Goal: Information Seeking & Learning: Find specific fact

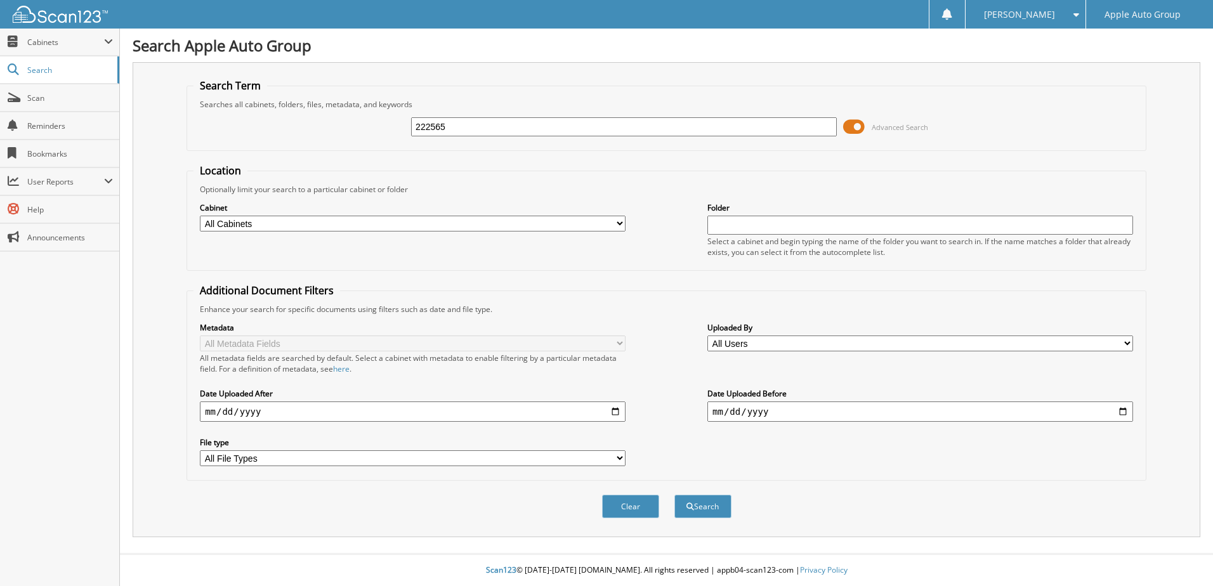
type input "222565"
click at [674, 495] on button "Search" at bounding box center [702, 506] width 57 height 23
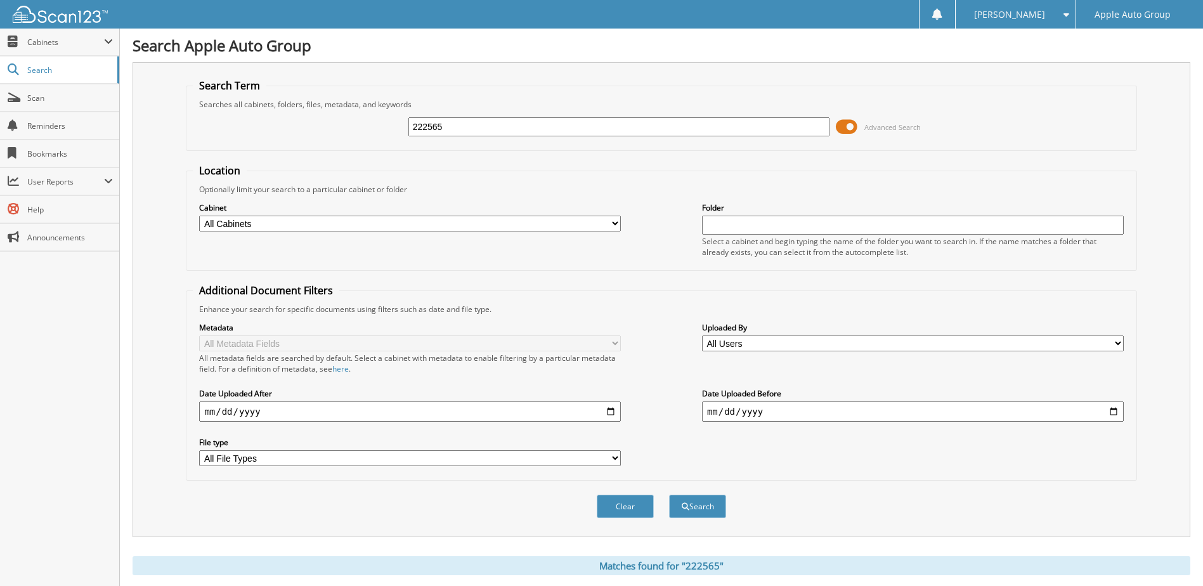
scroll to position [173, 0]
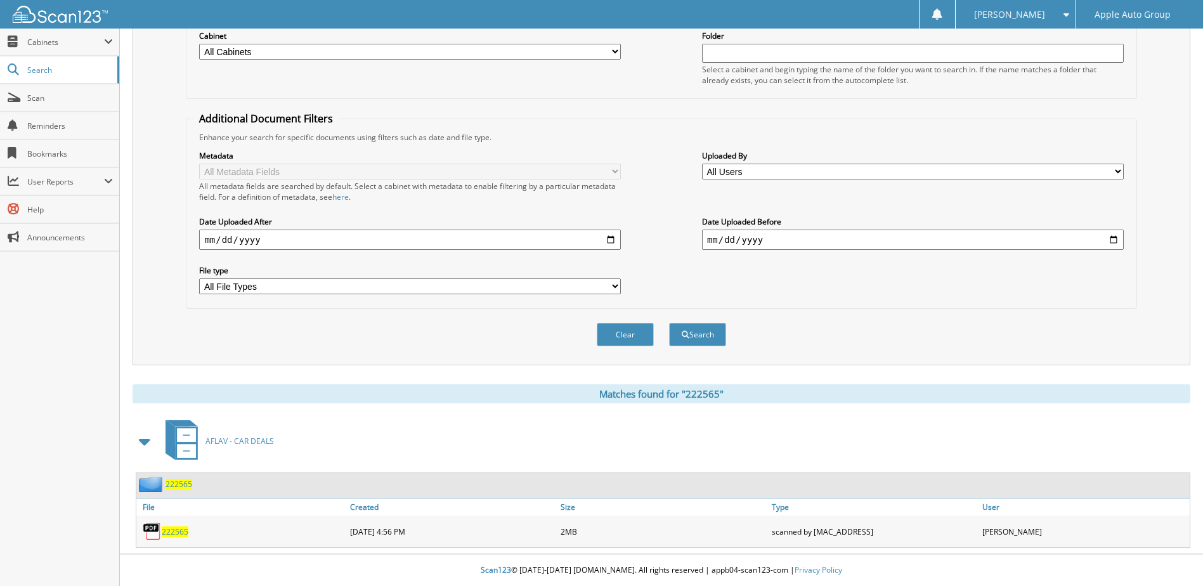
click at [182, 486] on span "222565" at bounding box center [179, 484] width 27 height 11
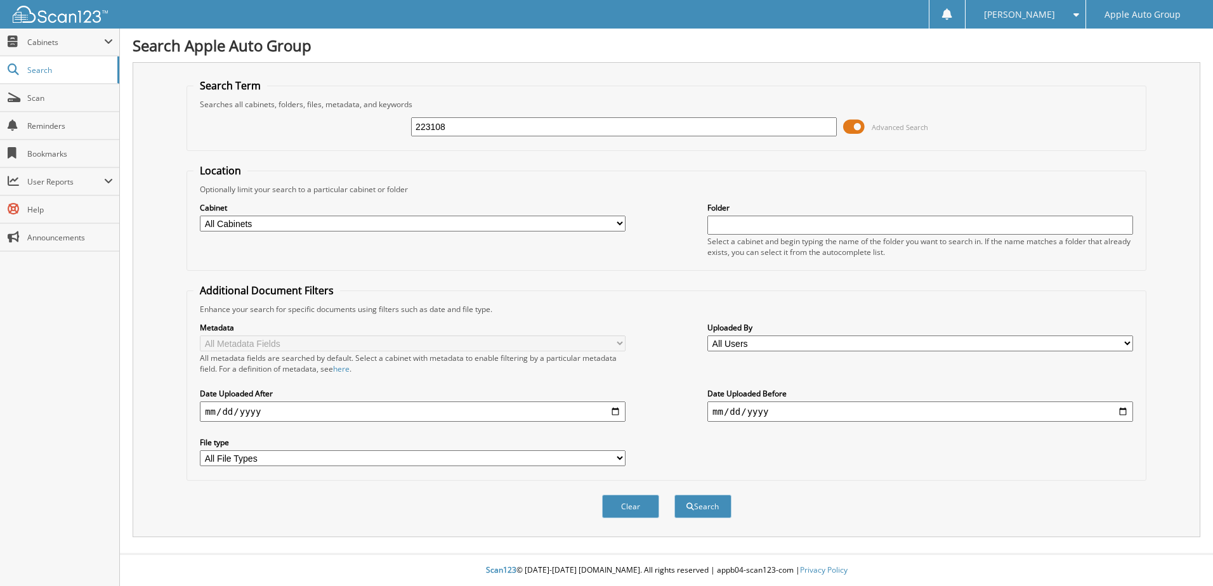
type input "223108"
click at [674, 495] on button "Search" at bounding box center [702, 506] width 57 height 23
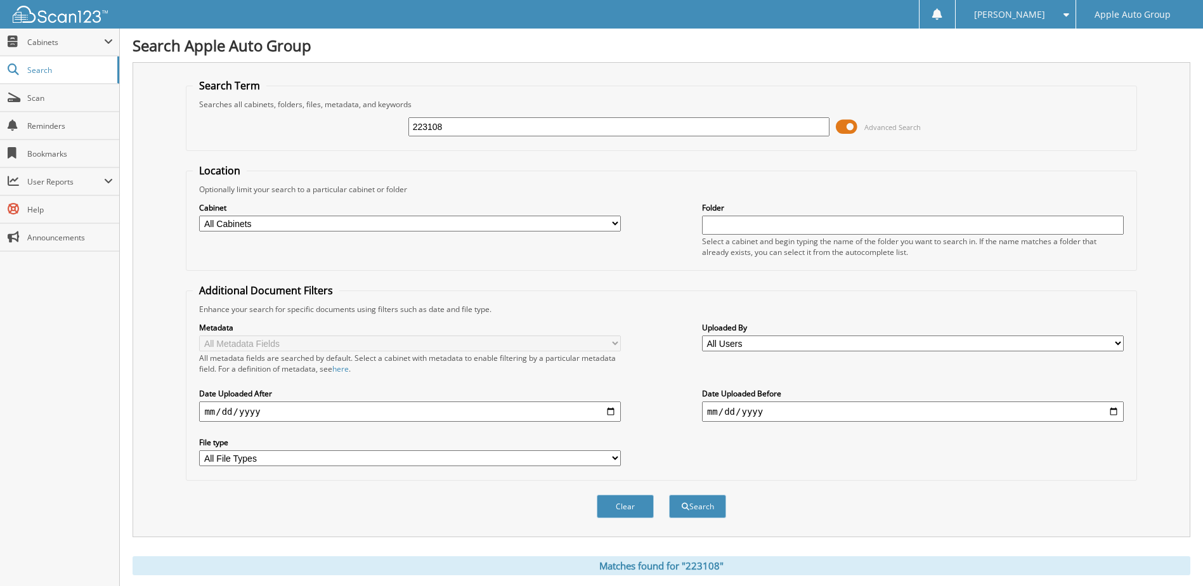
scroll to position [173, 0]
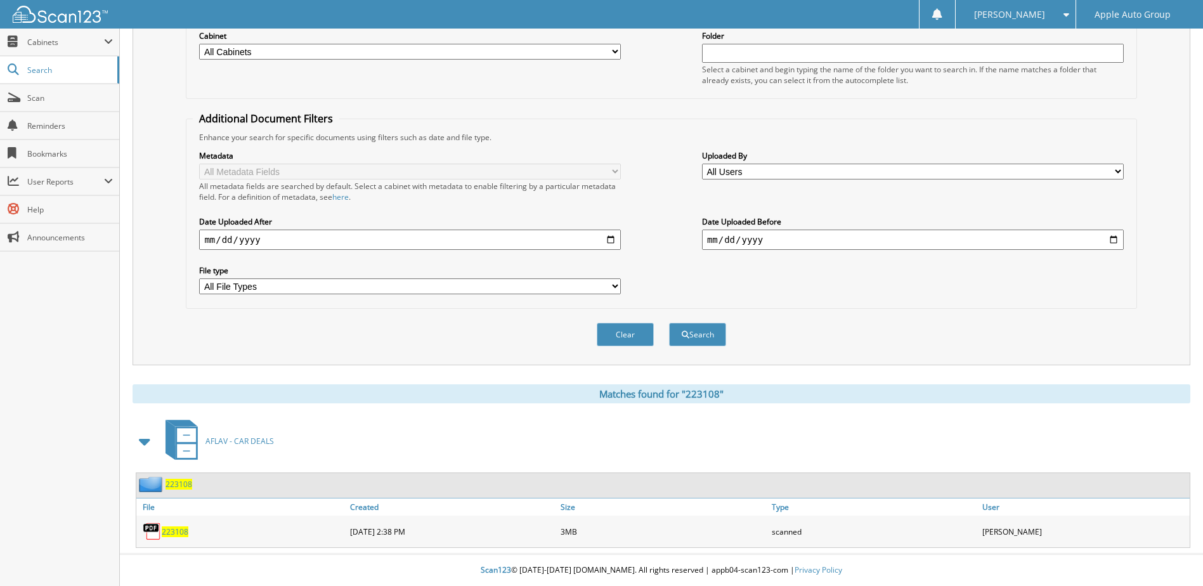
click at [169, 486] on span "223108" at bounding box center [179, 484] width 27 height 11
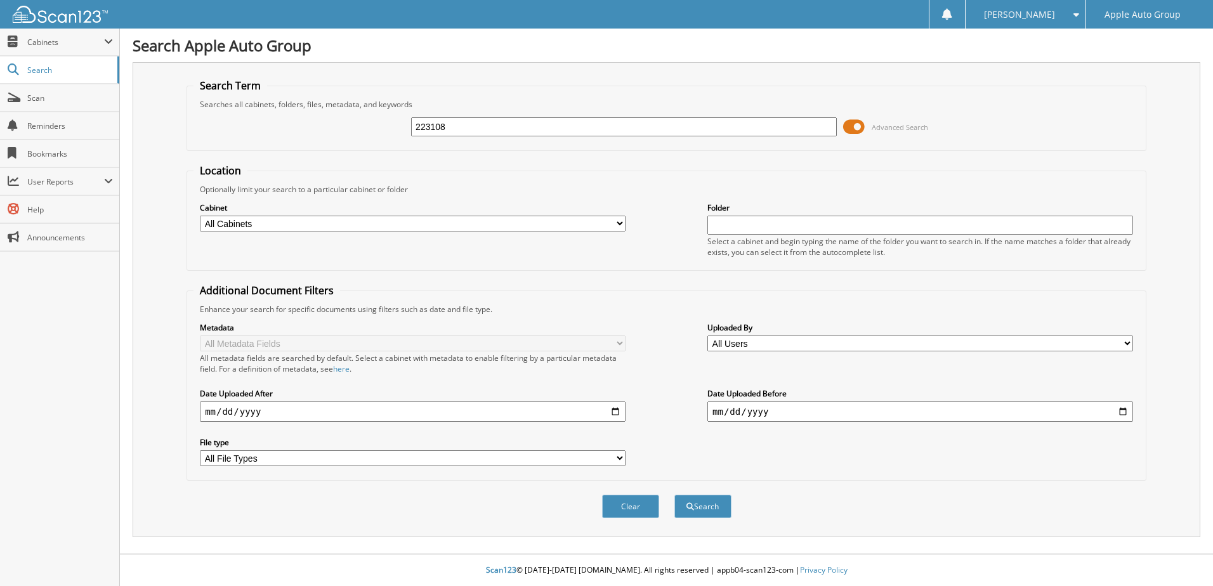
type input "223108"
click at [674, 495] on button "Search" at bounding box center [702, 506] width 57 height 23
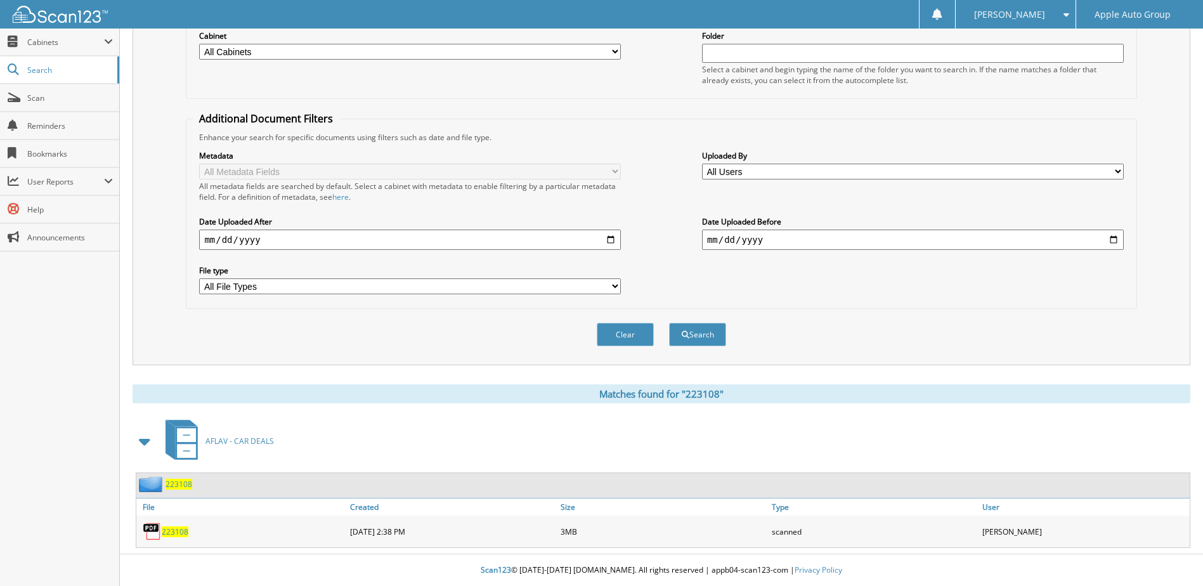
scroll to position [173, 0]
click at [169, 485] on span "223108" at bounding box center [179, 484] width 27 height 11
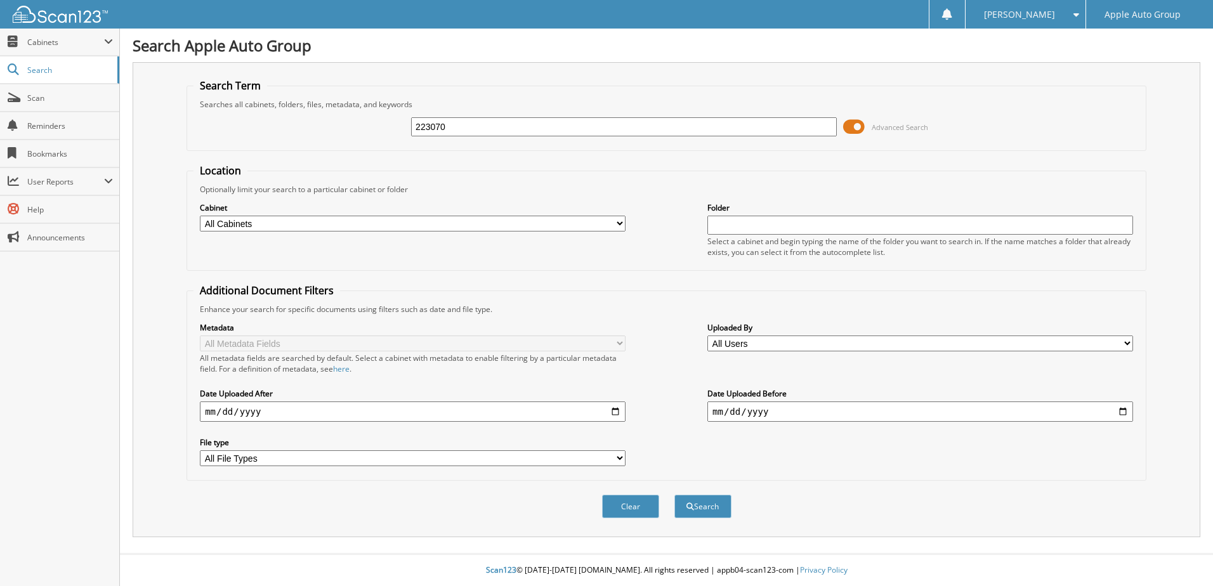
type input "223070"
click at [674, 495] on button "Search" at bounding box center [702, 506] width 57 height 23
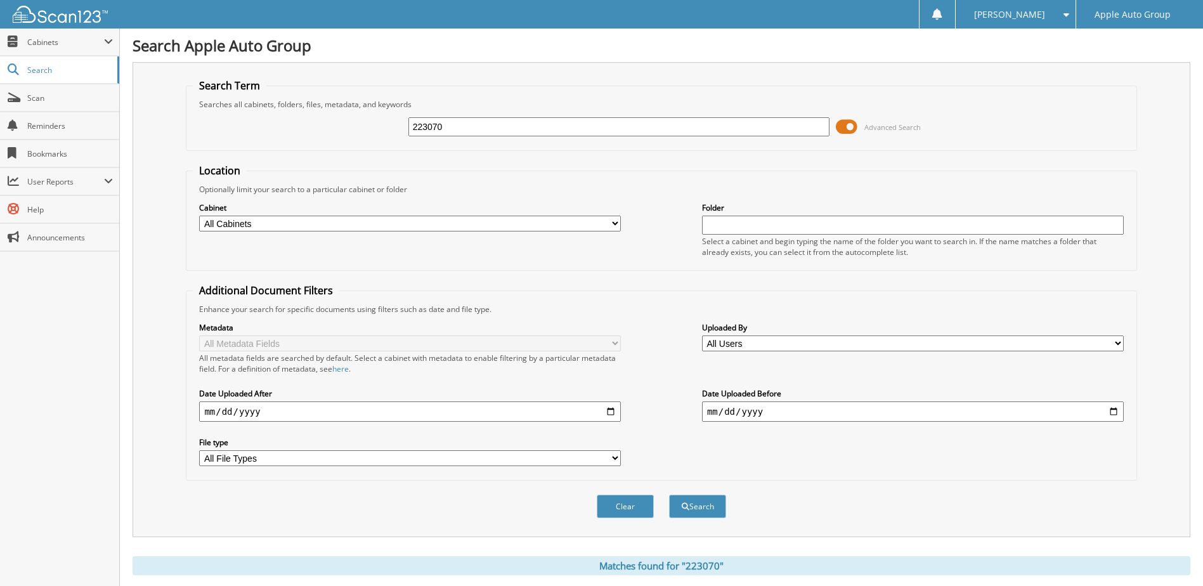
scroll to position [173, 0]
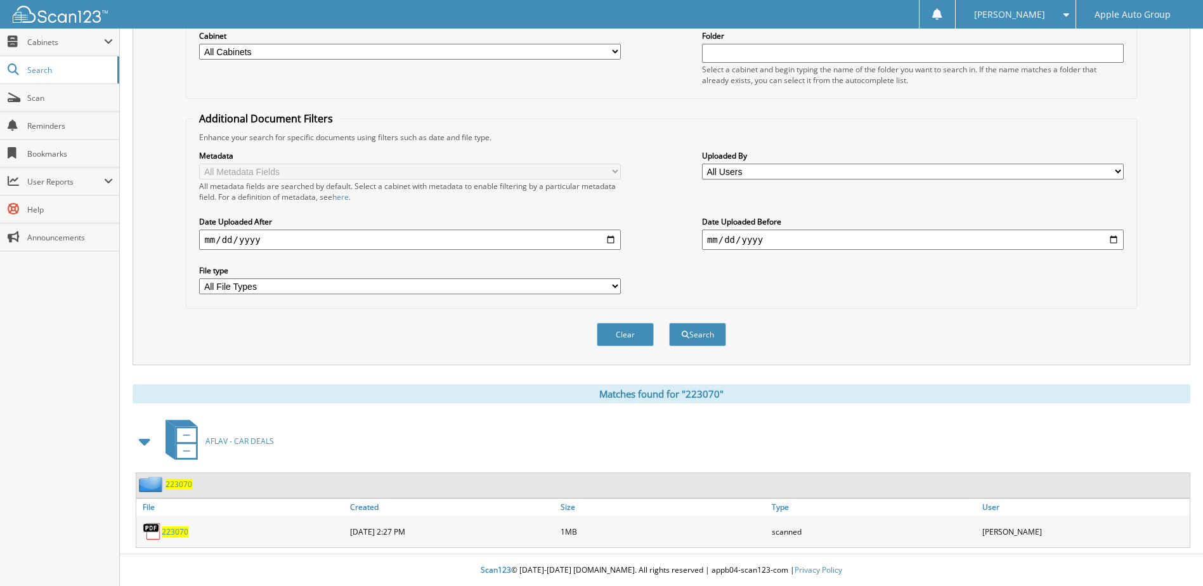
click at [171, 485] on span "223070" at bounding box center [179, 484] width 27 height 11
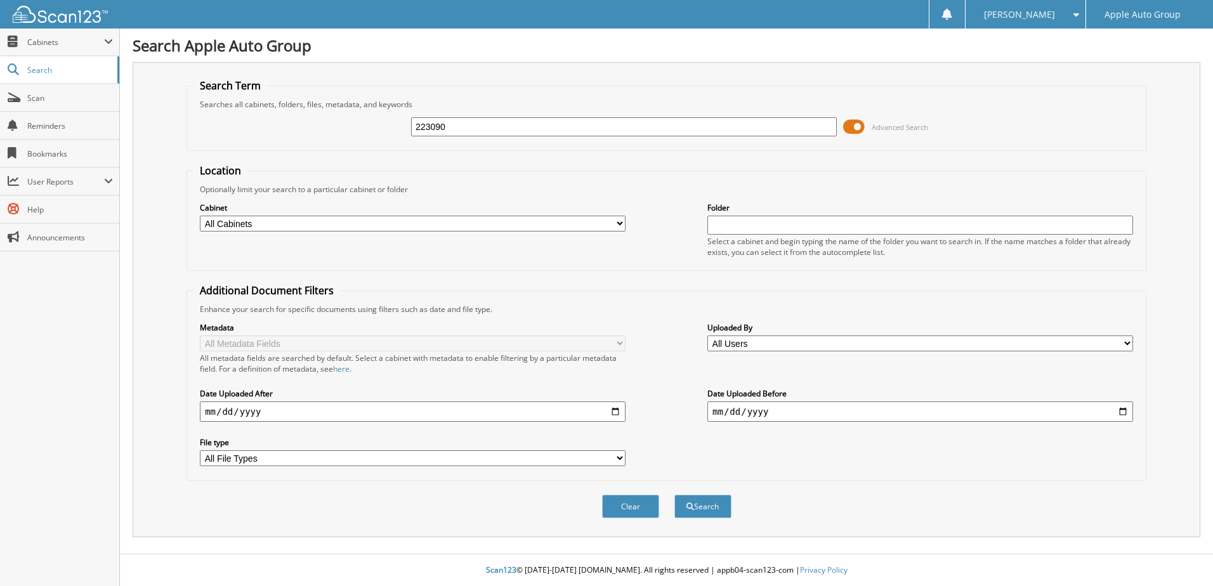
type input "223090"
click at [674, 495] on button "Search" at bounding box center [702, 506] width 57 height 23
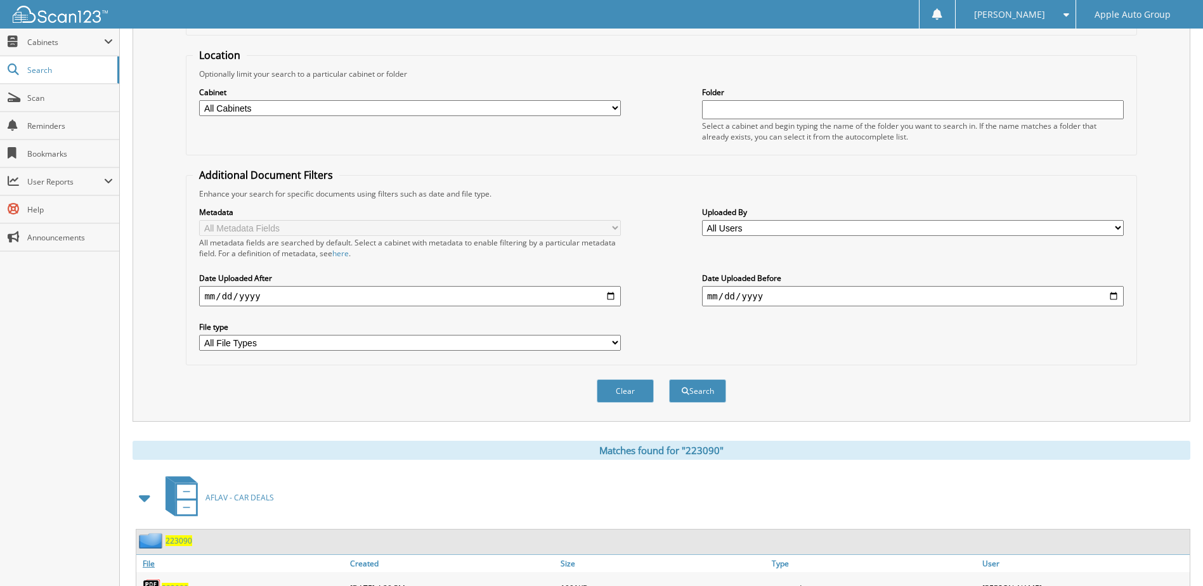
scroll to position [254, 0]
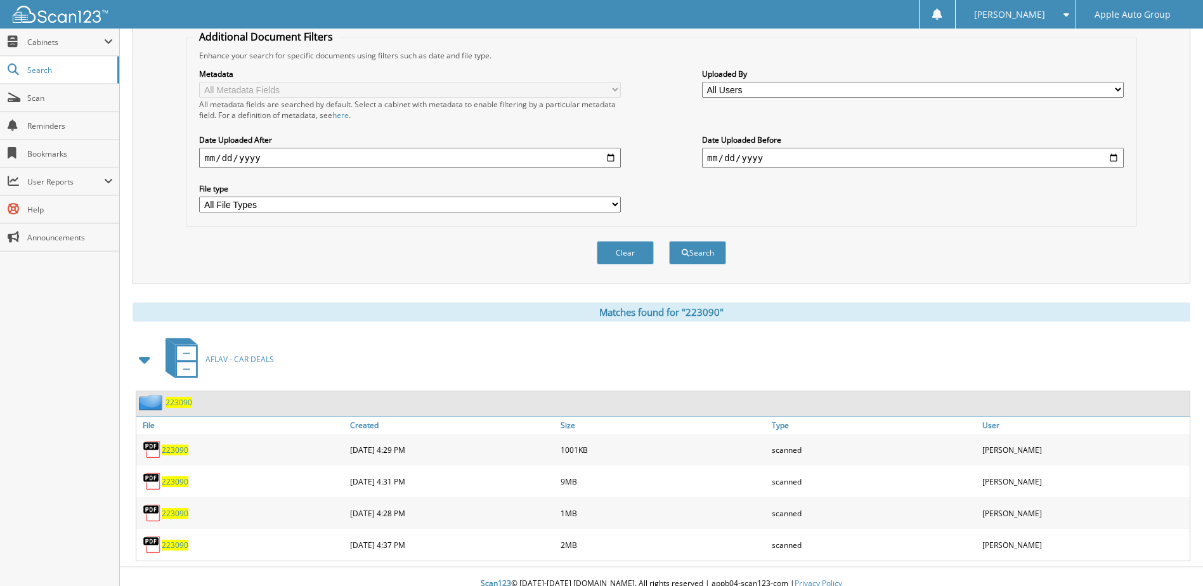
click at [173, 403] on span "223090" at bounding box center [179, 402] width 27 height 11
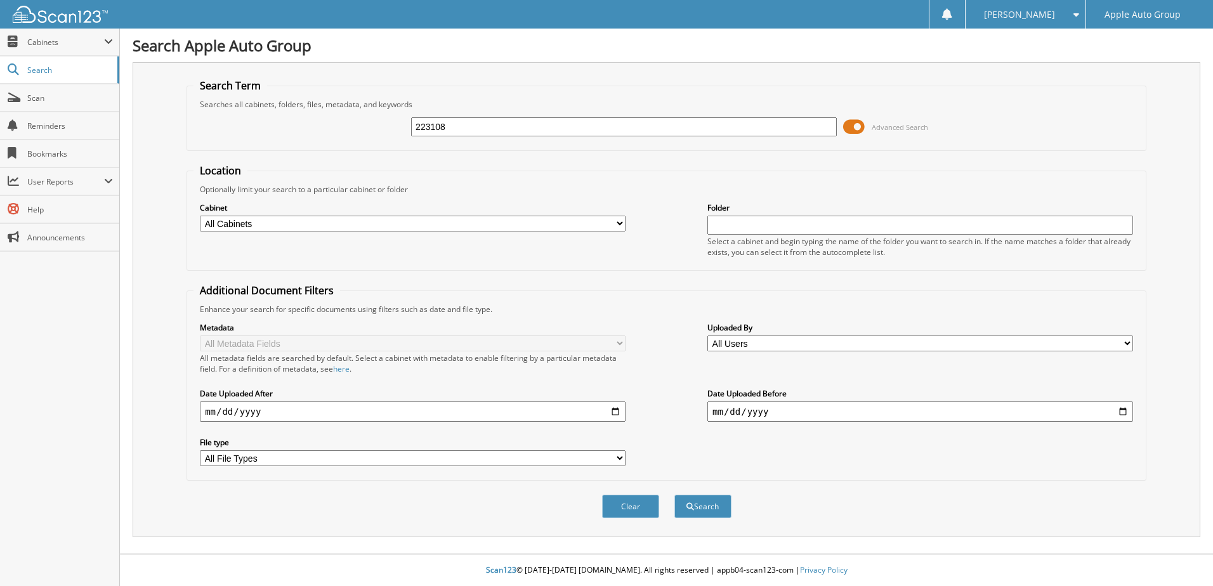
type input "223108"
click at [674, 495] on button "Search" at bounding box center [702, 506] width 57 height 23
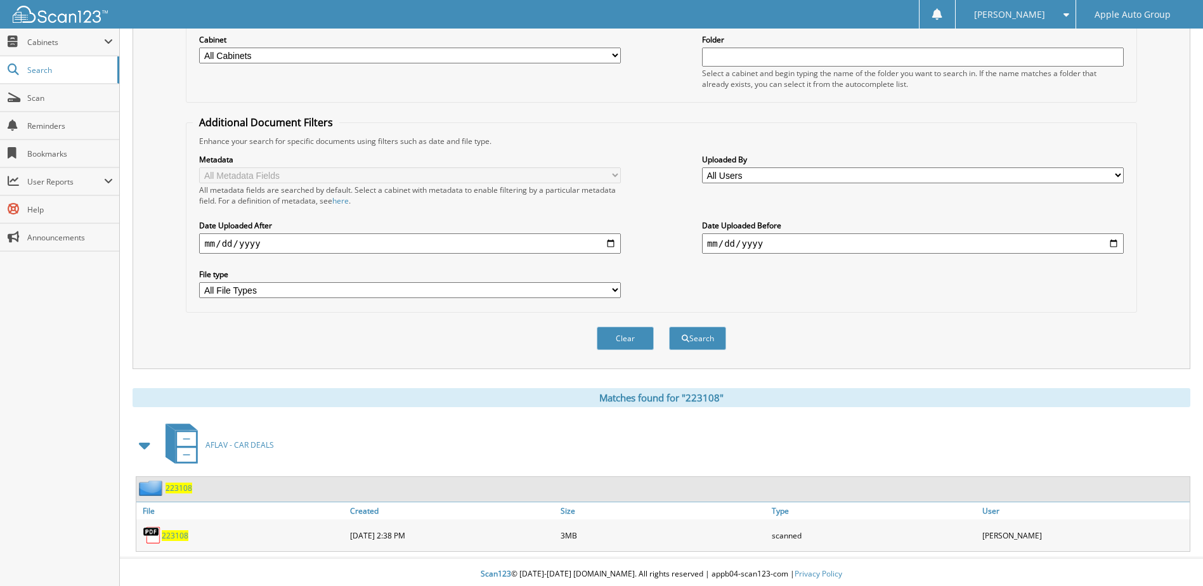
scroll to position [173, 0]
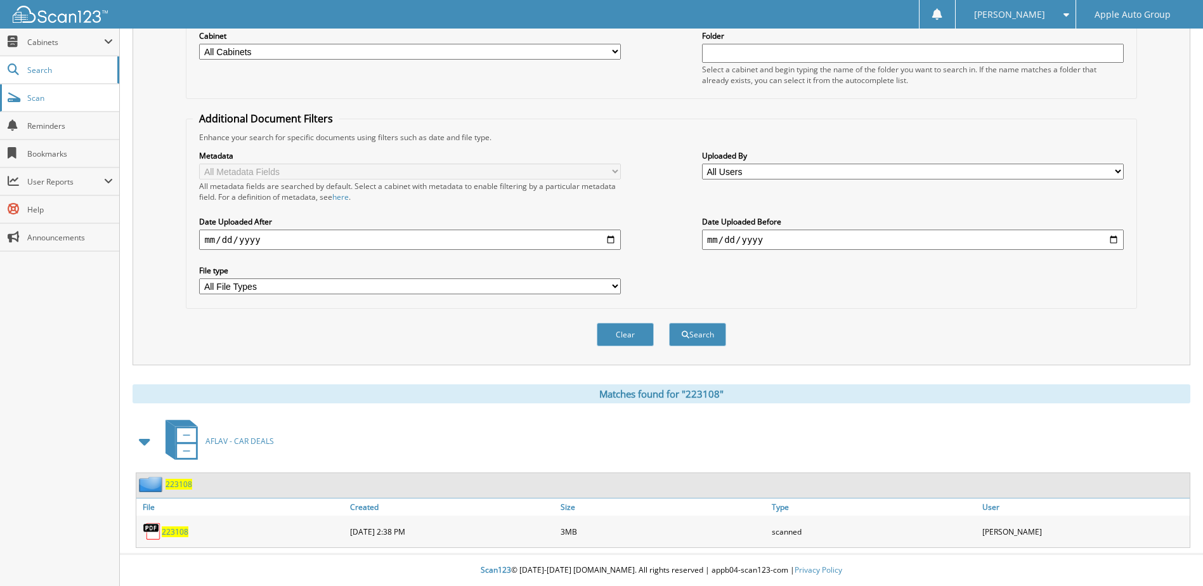
click at [88, 107] on link "Scan" at bounding box center [59, 97] width 119 height 27
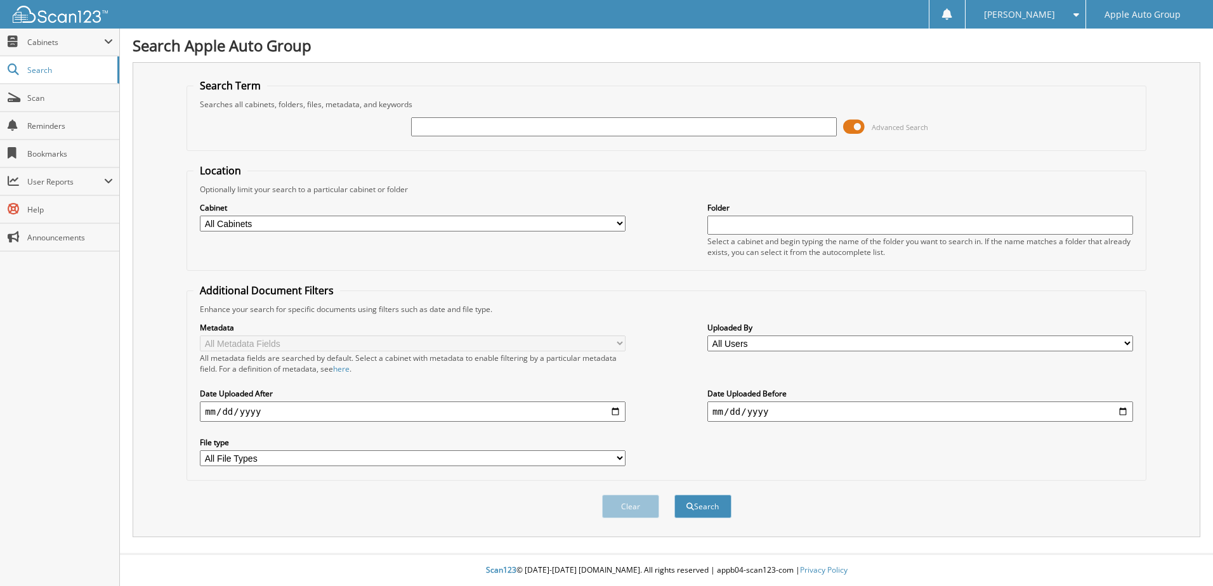
click at [457, 132] on input "text" at bounding box center [624, 126] width 426 height 19
type input "223168"
click at [674, 495] on button "Search" at bounding box center [702, 506] width 57 height 23
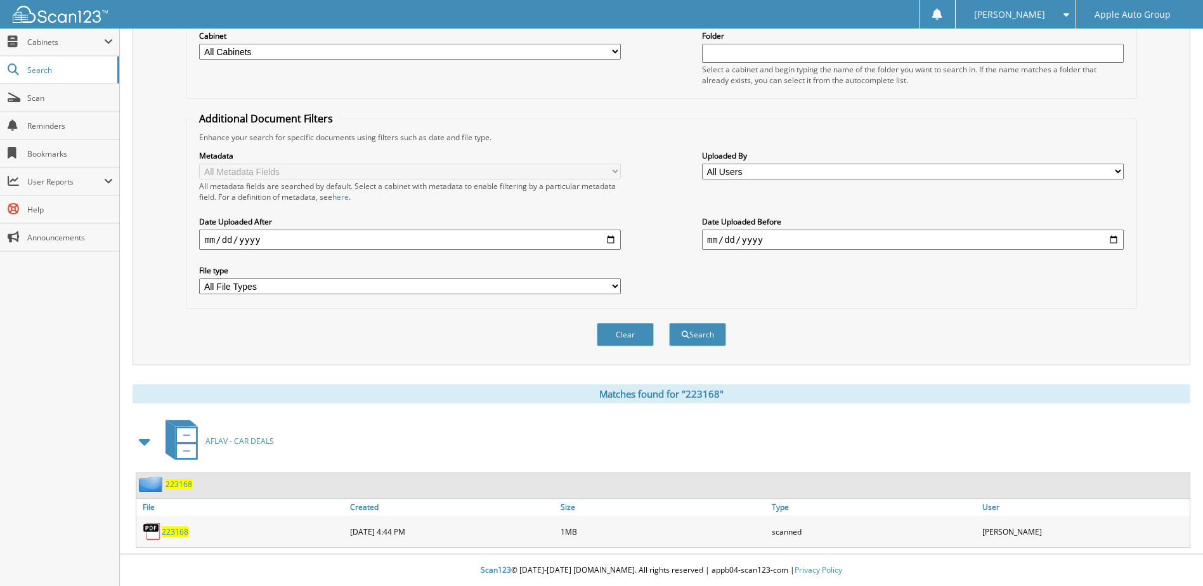
click at [183, 488] on span "223168" at bounding box center [179, 484] width 27 height 11
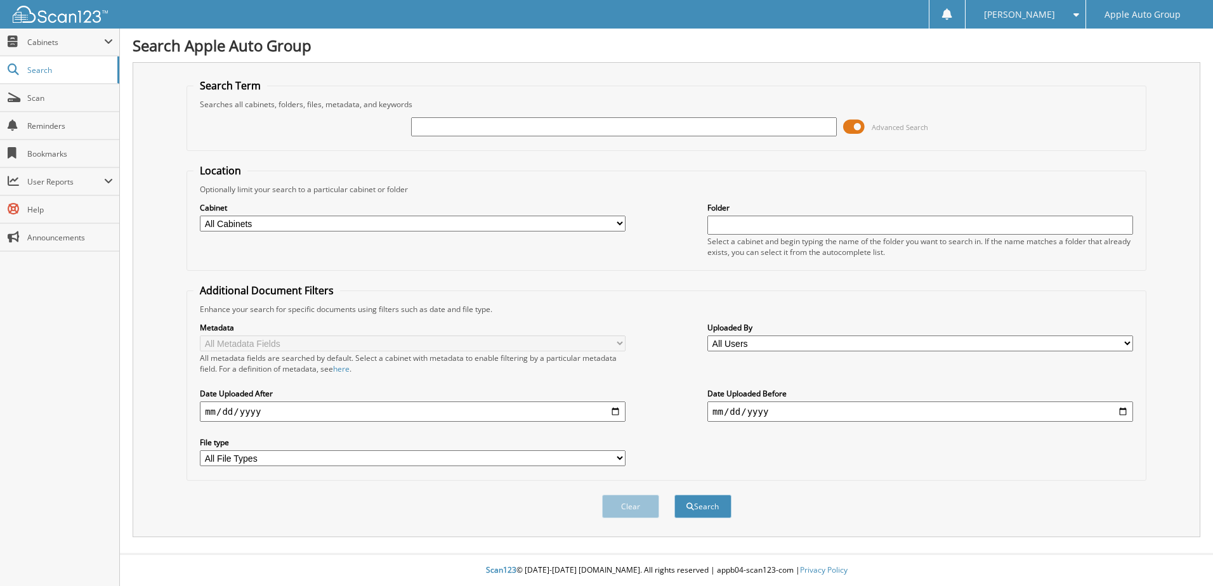
click at [423, 130] on input "text" at bounding box center [624, 126] width 426 height 19
type input "223070"
click at [674, 495] on button "Search" at bounding box center [702, 506] width 57 height 23
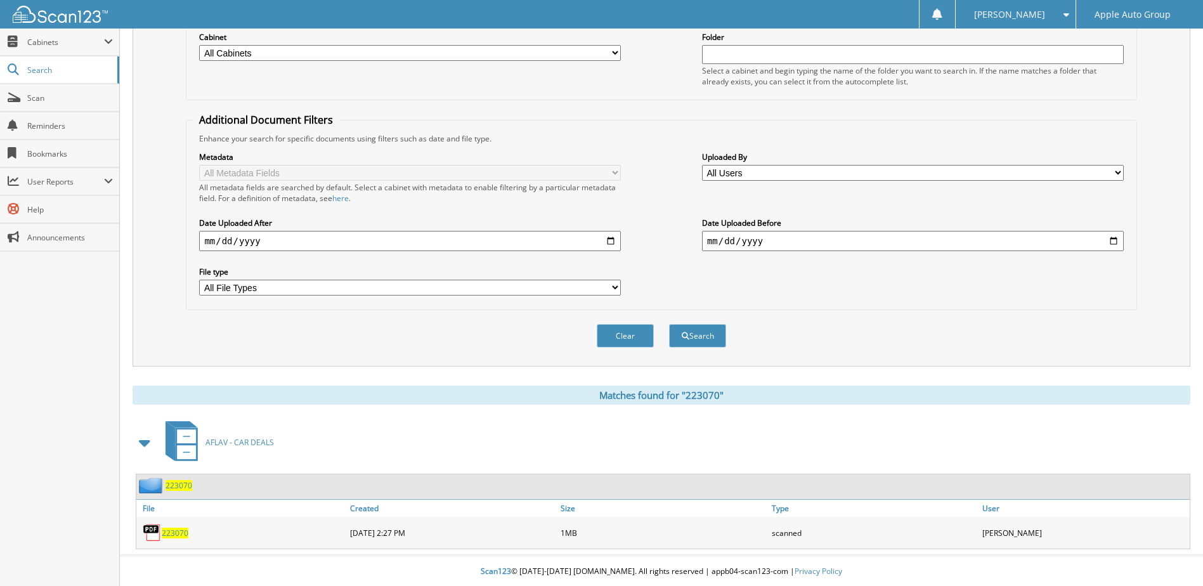
scroll to position [173, 0]
click at [181, 484] on span "223070" at bounding box center [179, 484] width 27 height 11
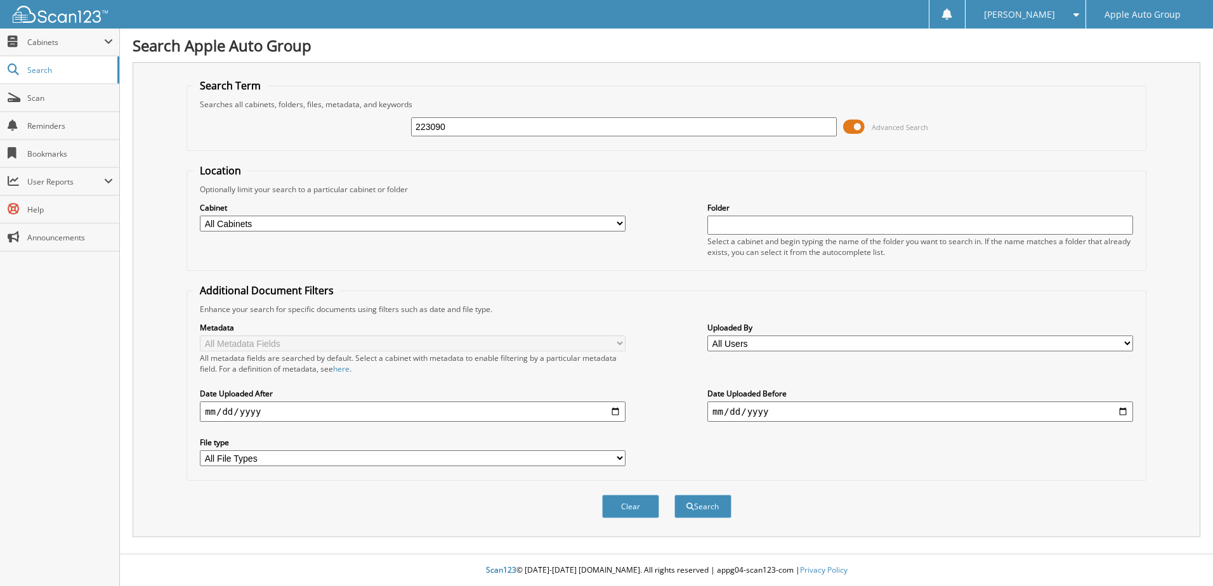
type input "223090"
click at [674, 495] on button "Search" at bounding box center [702, 506] width 57 height 23
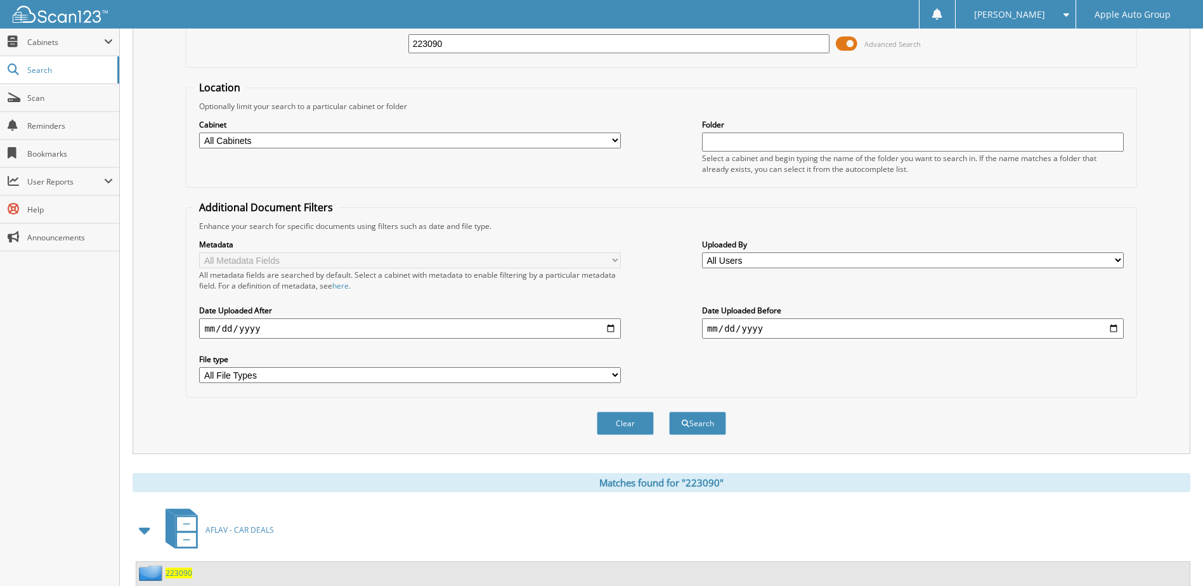
scroll to position [127, 0]
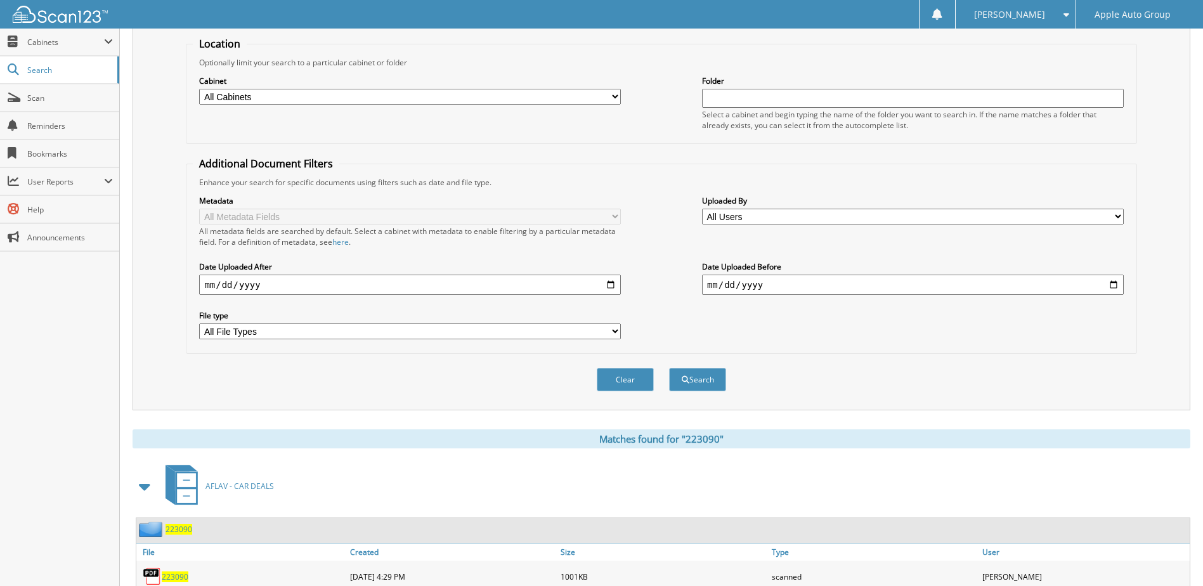
click at [190, 530] on span "223090" at bounding box center [179, 529] width 27 height 11
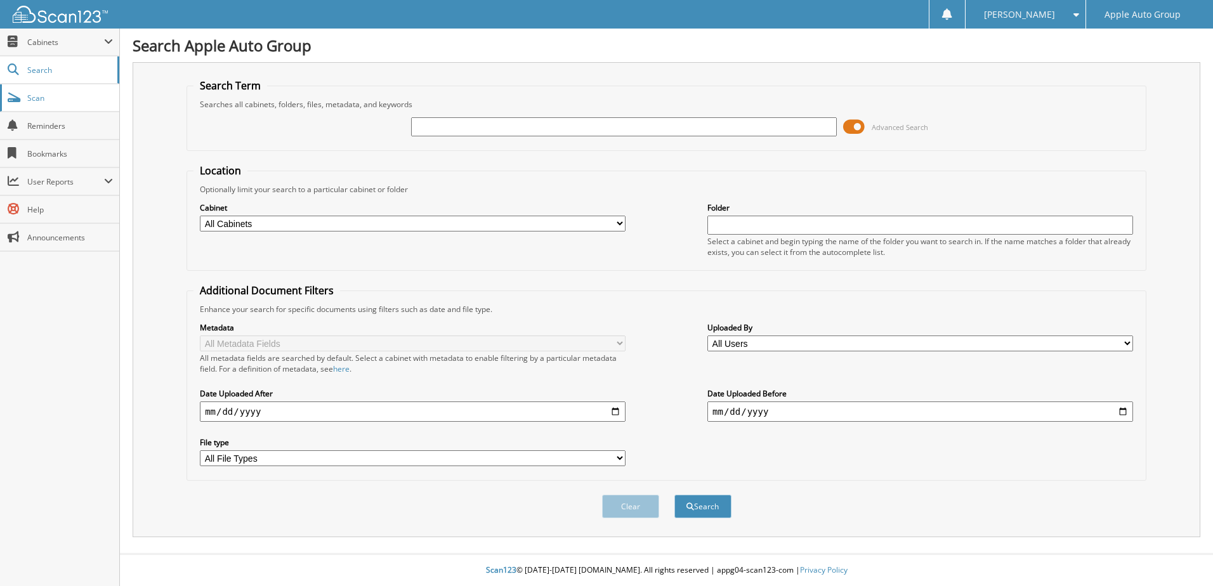
click at [40, 94] on span "Scan" at bounding box center [70, 98] width 86 height 11
